Goal: Find specific page/section: Find specific page/section

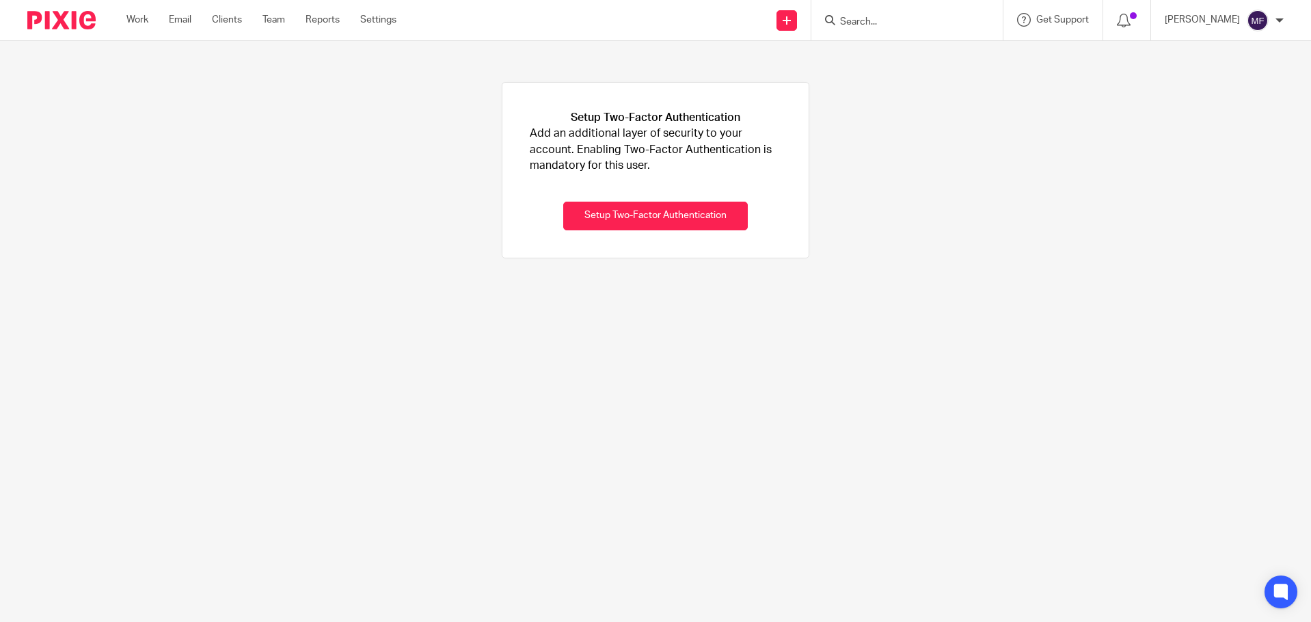
click at [888, 17] on input "Search" at bounding box center [899, 22] width 123 height 12
type input "mixxos"
click at [937, 102] on link at bounding box center [920, 95] width 169 height 20
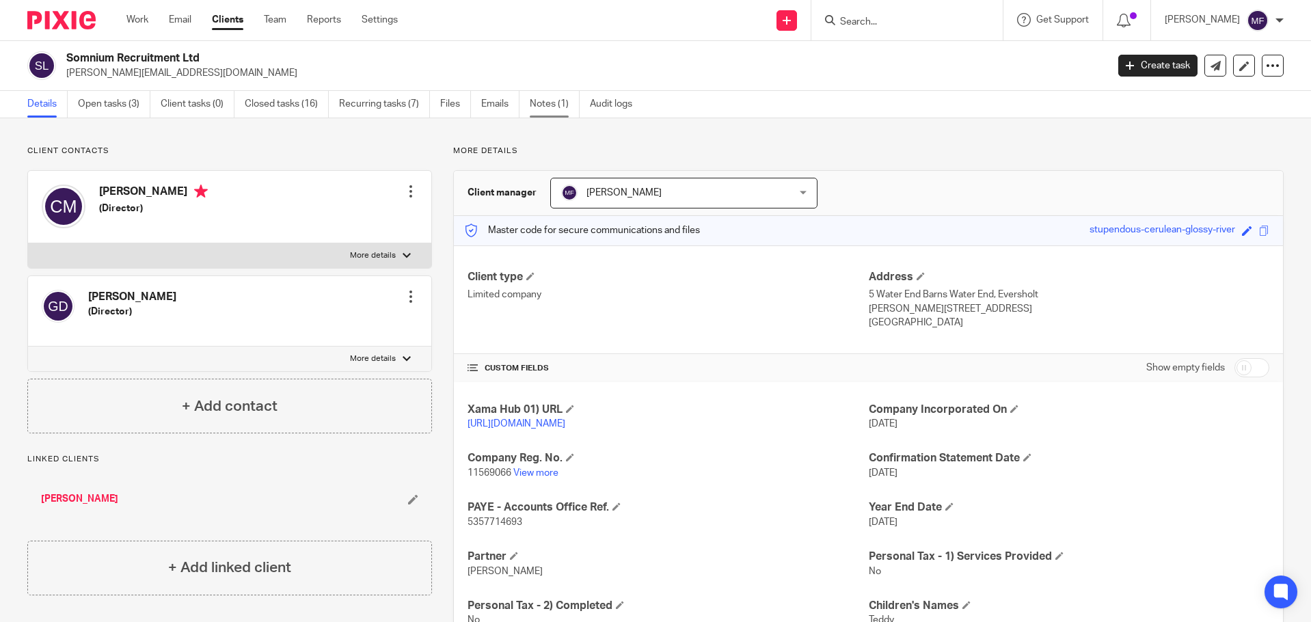
click at [551, 100] on link "Notes (1)" at bounding box center [555, 104] width 50 height 27
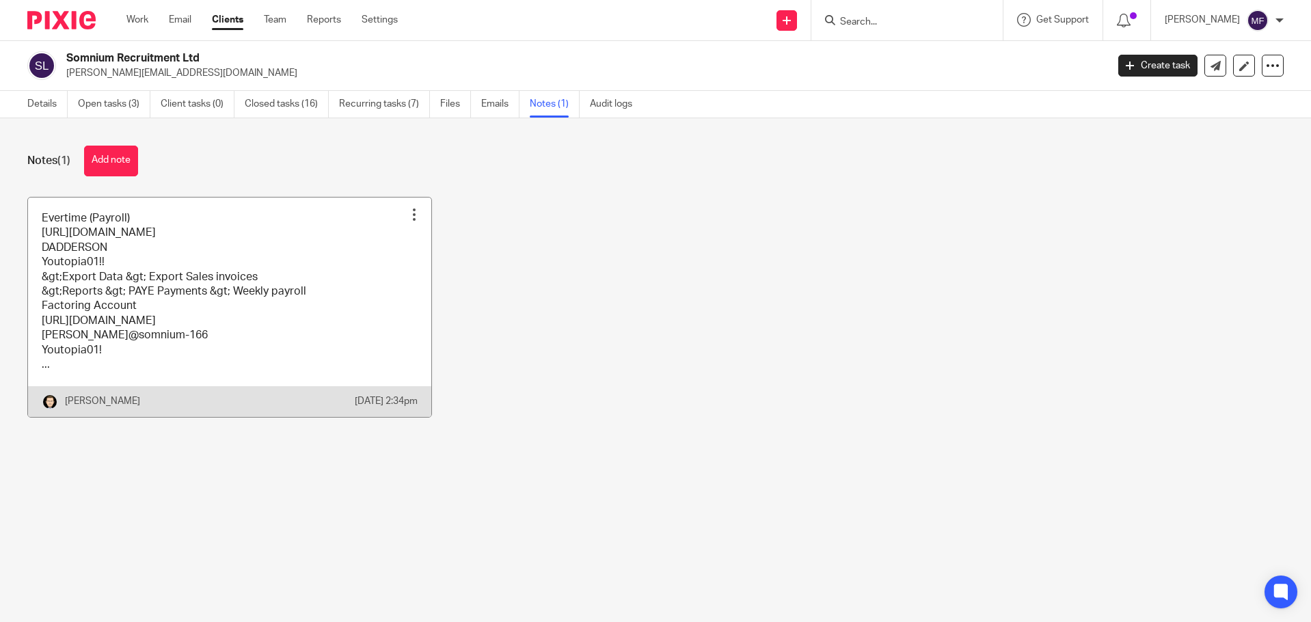
click at [107, 266] on link at bounding box center [229, 306] width 403 height 219
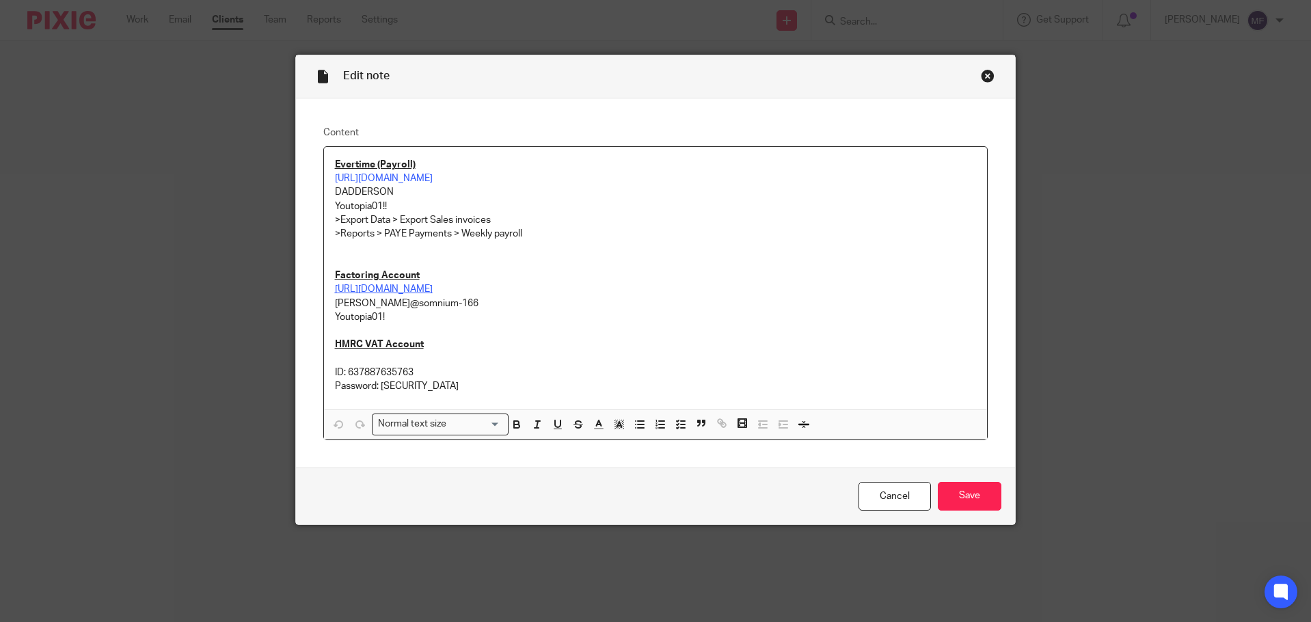
click at [386, 286] on u "[URL][DOMAIN_NAME]" at bounding box center [384, 289] width 98 height 10
click at [433, 293] on u "[URL][DOMAIN_NAME]" at bounding box center [384, 289] width 98 height 10
click at [411, 314] on link "[URL][DOMAIN_NAME]" at bounding box center [445, 316] width 98 height 14
